Goal: Find specific page/section: Find specific page/section

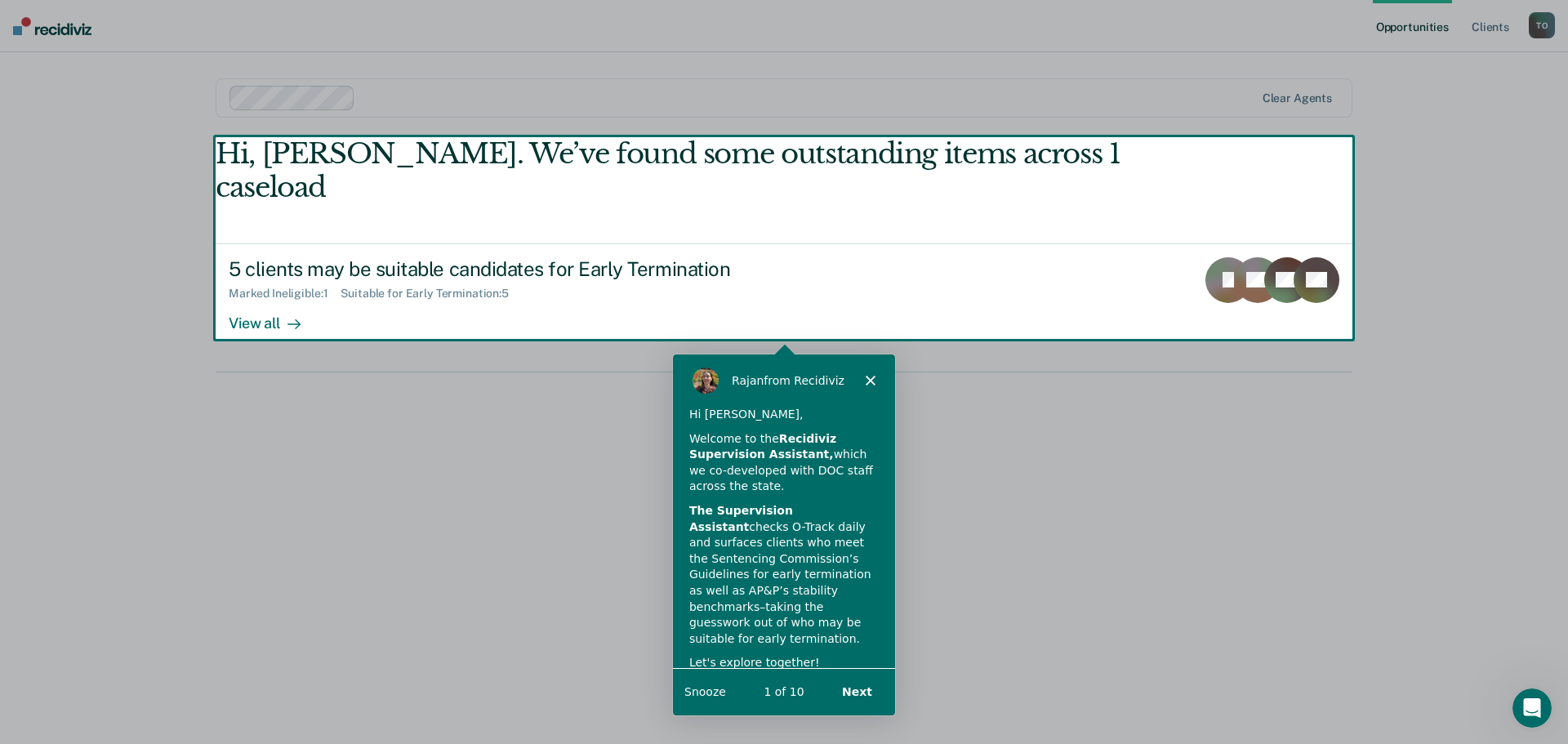
click at [872, 379] on icon "Close" at bounding box center [870, 379] width 10 height 10
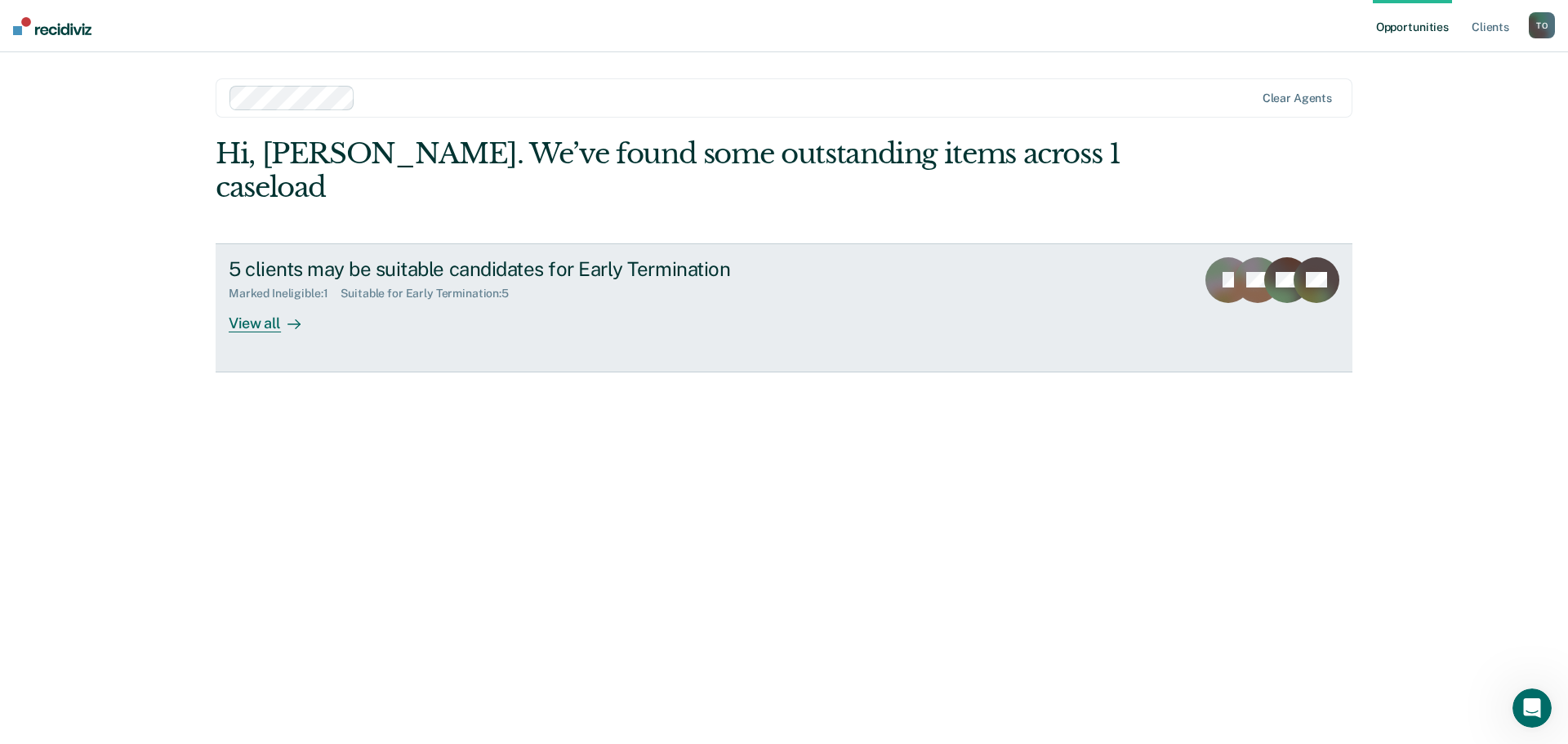
click at [237, 300] on div "View all" at bounding box center [274, 316] width 92 height 32
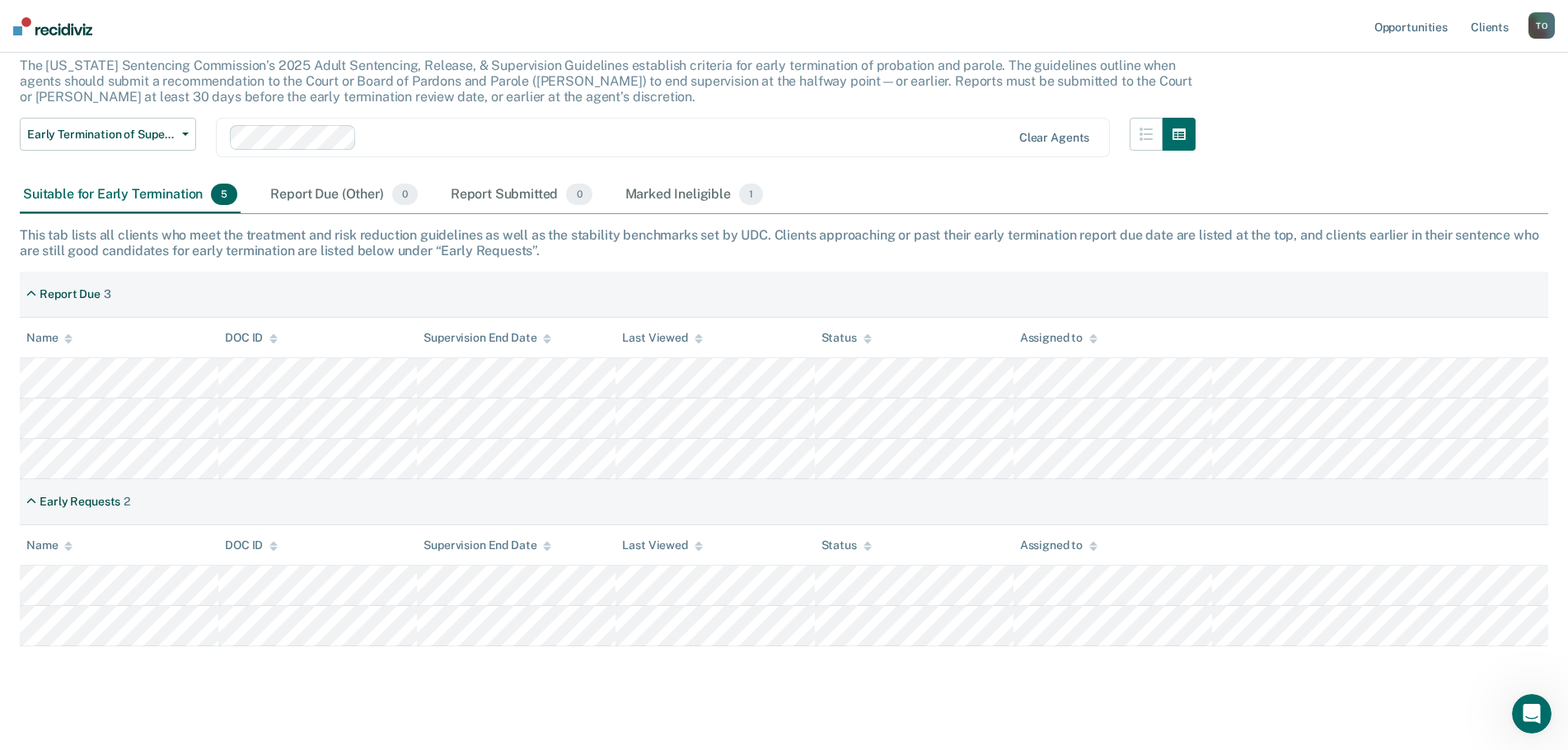
scroll to position [118, 0]
